Goal: Task Accomplishment & Management: Use online tool/utility

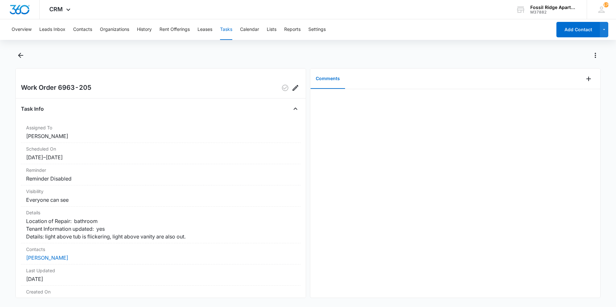
click at [155, 97] on div "Work Order 6963-205 Task Info Assigned To [PERSON_NAME] Scheduled On [DATE] – […" at bounding box center [160, 183] width 291 height 230
click at [583, 78] on button "Add Comment" at bounding box center [588, 79] width 10 height 10
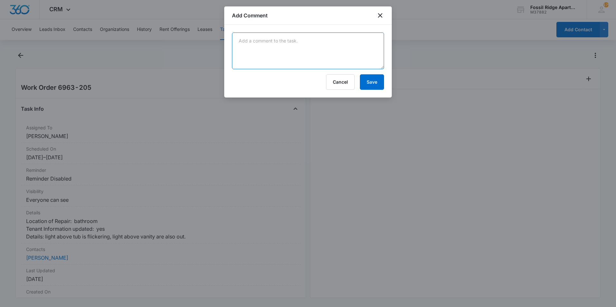
click at [313, 52] on textarea at bounding box center [308, 51] width 152 height 37
type textarea "Replaced all of the lightbulbs that were out."
click at [367, 85] on button "Save" at bounding box center [372, 81] width 24 height 15
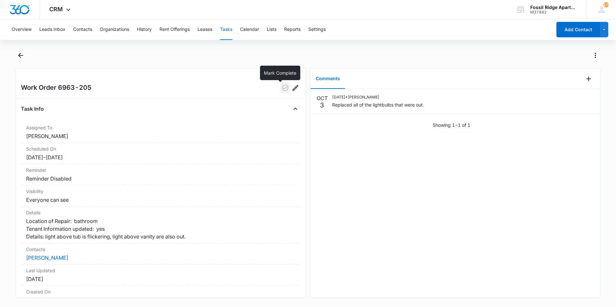
click at [282, 87] on icon "button" at bounding box center [285, 88] width 8 height 8
click at [22, 53] on icon "Back" at bounding box center [21, 56] width 8 height 8
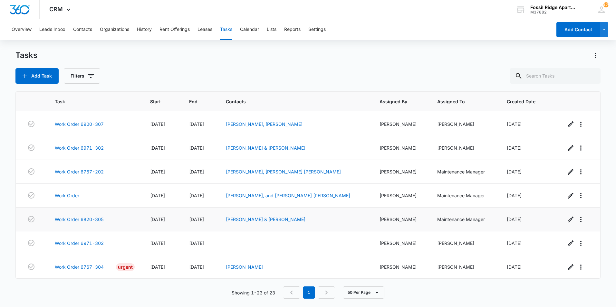
scroll to position [381, 0]
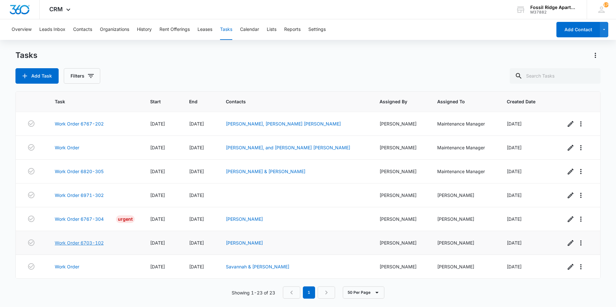
click at [81, 244] on link "Work Order 6703-102" at bounding box center [79, 243] width 49 height 7
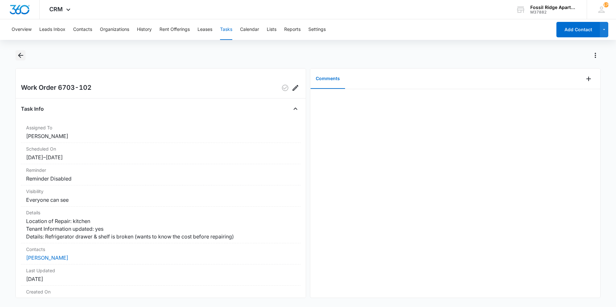
click at [20, 53] on icon "Back" at bounding box center [20, 55] width 5 height 5
